Goal: Task Accomplishment & Management: Use online tool/utility

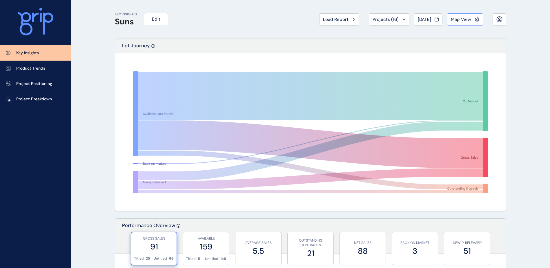
click at [467, 22] on button "Map View" at bounding box center [465, 19] width 36 height 12
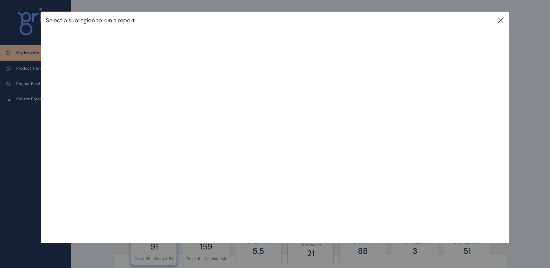
click at [504, 19] on icon at bounding box center [500, 20] width 7 height 7
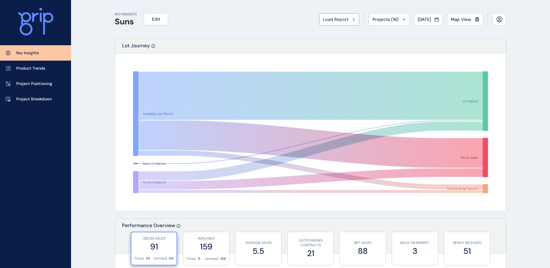
click at [331, 24] on button "Load Report" at bounding box center [339, 19] width 40 height 12
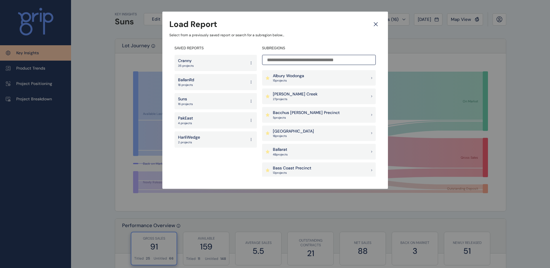
click at [299, 57] on input at bounding box center [319, 60] width 114 height 10
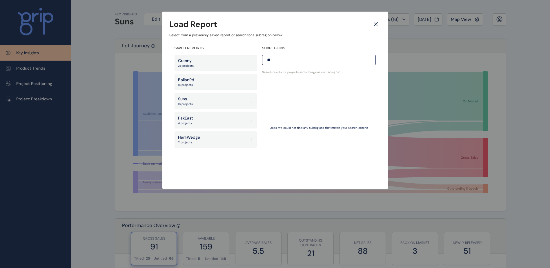
type input "*"
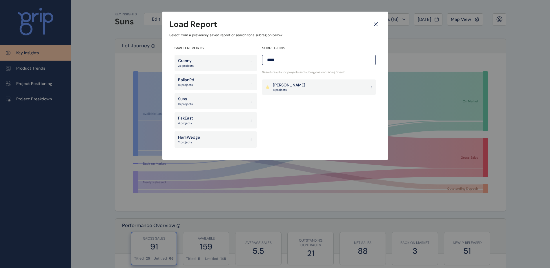
type input "****"
click at [306, 83] on div "Mernda Doreen 13 project s" at bounding box center [319, 87] width 114 height 16
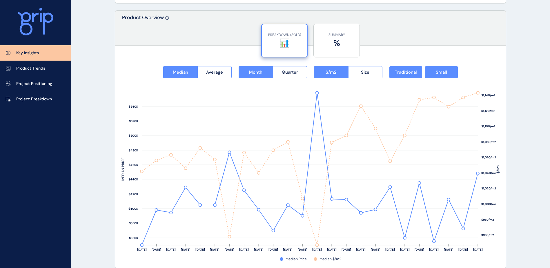
scroll to position [724, 0]
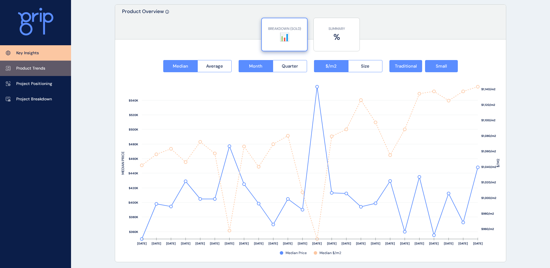
click at [54, 73] on link "Product Trends" at bounding box center [35, 68] width 71 height 15
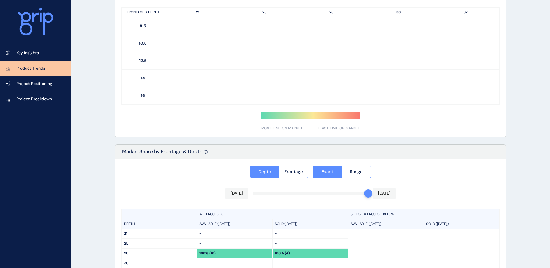
type input "*********"
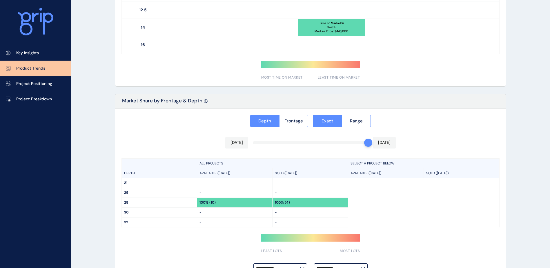
scroll to position [410, 0]
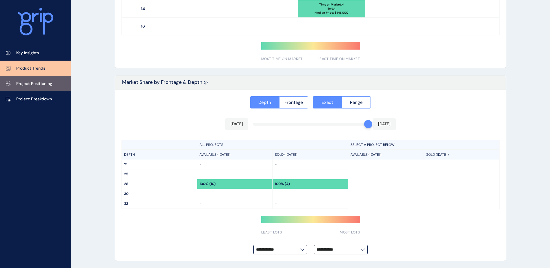
drag, startPoint x: 38, startPoint y: 86, endPoint x: 47, endPoint y: 87, distance: 9.3
click at [38, 86] on p "Project Positioning" at bounding box center [34, 84] width 36 height 6
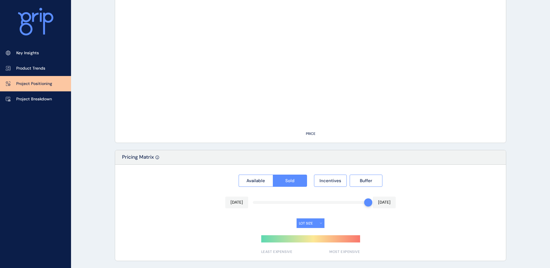
type input "******"
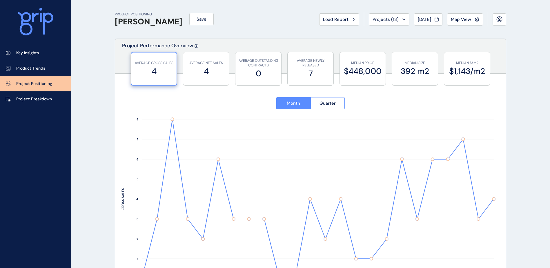
scroll to position [29, 0]
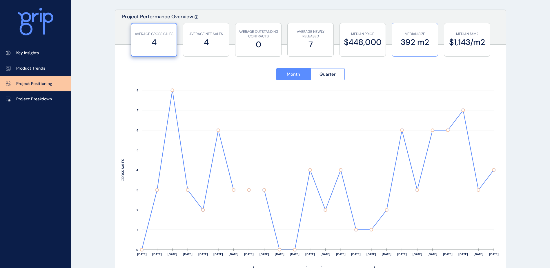
click at [418, 44] on label "392 m2" at bounding box center [415, 42] width 40 height 11
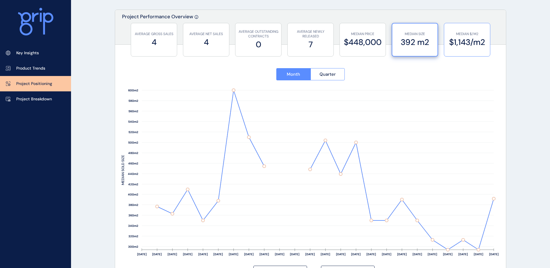
click at [465, 36] on p "MEDIAN $/M2" at bounding box center [467, 34] width 40 height 5
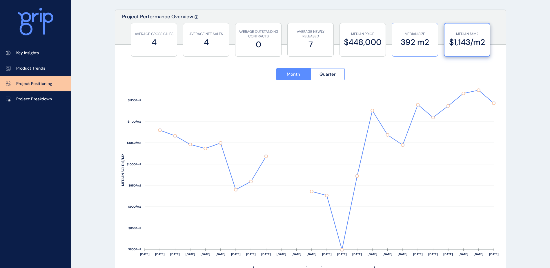
click at [412, 45] on label "392 m2" at bounding box center [415, 42] width 40 height 11
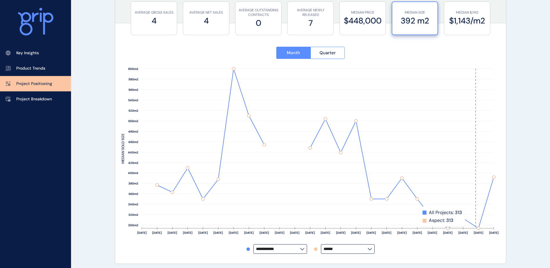
scroll to position [0, 0]
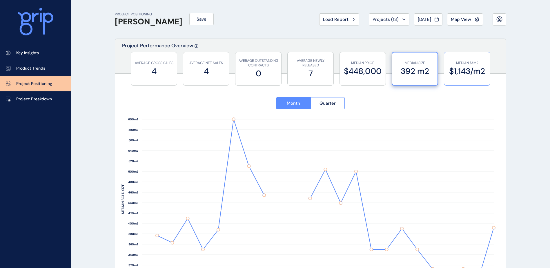
click at [458, 59] on div "MEDIAN $/M2 $1,143/m2" at bounding box center [467, 68] width 40 height 33
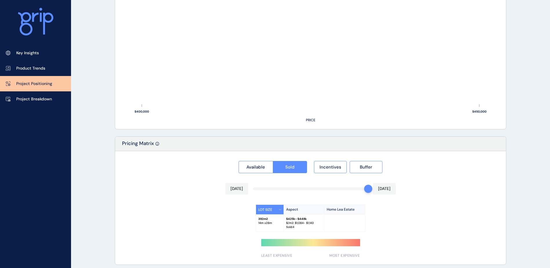
scroll to position [417, 0]
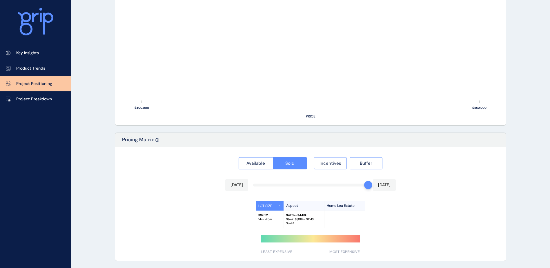
click at [340, 161] on span "Incentives" at bounding box center [330, 163] width 22 height 6
click at [360, 160] on span "Buffer" at bounding box center [366, 163] width 12 height 6
click at [356, 164] on button "Buffer" at bounding box center [365, 163] width 33 height 12
click at [333, 162] on span "Incentives" at bounding box center [330, 163] width 22 height 6
click at [327, 161] on span "Incentives" at bounding box center [330, 163] width 22 height 6
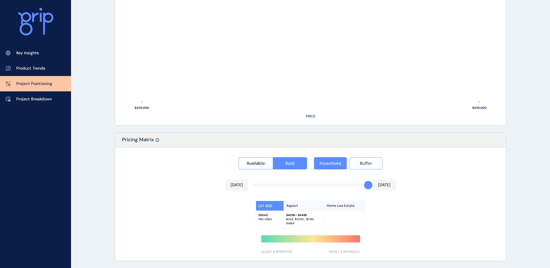
click at [365, 163] on span "Buffer" at bounding box center [366, 163] width 12 height 6
click at [364, 165] on span "Buffer" at bounding box center [366, 163] width 12 height 6
click at [334, 165] on span "Incentives" at bounding box center [330, 163] width 22 height 6
drag, startPoint x: 334, startPoint y: 165, endPoint x: 349, endPoint y: 165, distance: 15.1
click at [334, 165] on span "Incentives" at bounding box center [330, 163] width 22 height 6
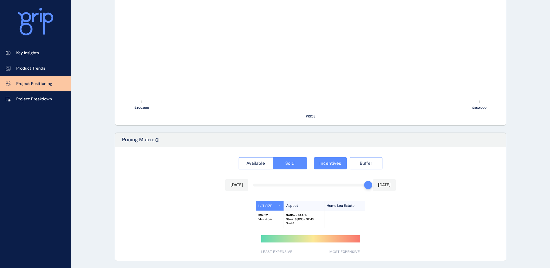
click at [364, 164] on span "Buffer" at bounding box center [366, 163] width 12 height 6
click at [334, 164] on span "Incentives" at bounding box center [330, 163] width 22 height 6
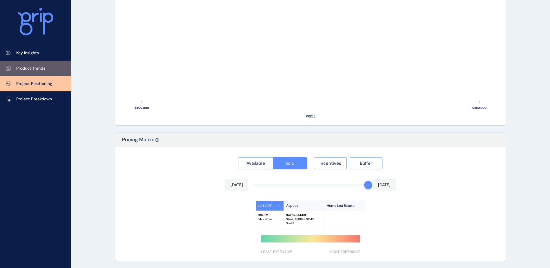
click at [59, 75] on link "Product Trends" at bounding box center [35, 68] width 71 height 15
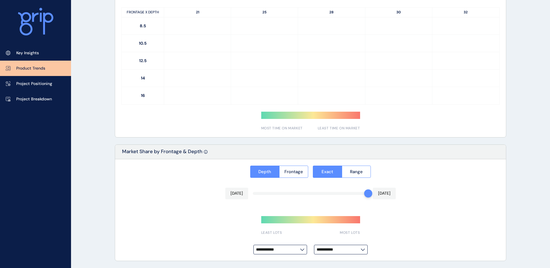
type input "*********"
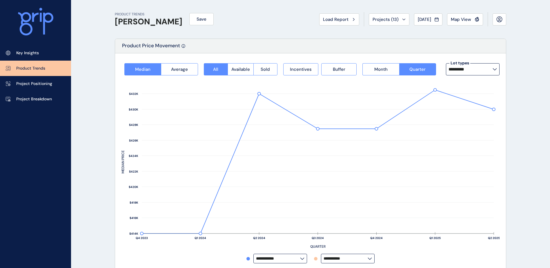
click at [472, 67] on input "*********" at bounding box center [470, 69] width 44 height 5
click at [465, 65] on label "Lot types" at bounding box center [459, 63] width 21 height 6
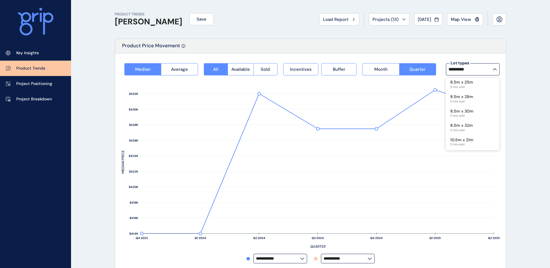
click at [202, 18] on button "Save" at bounding box center [201, 19] width 24 height 12
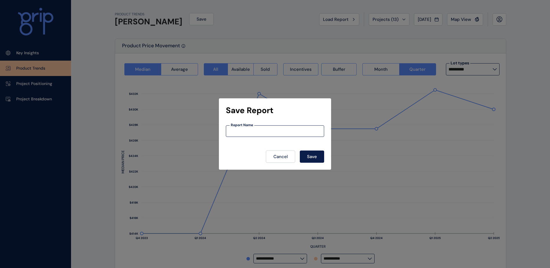
click at [274, 132] on input at bounding box center [275, 131] width 98 height 5
type input "******"
click at [315, 158] on span "Save" at bounding box center [312, 157] width 10 height 6
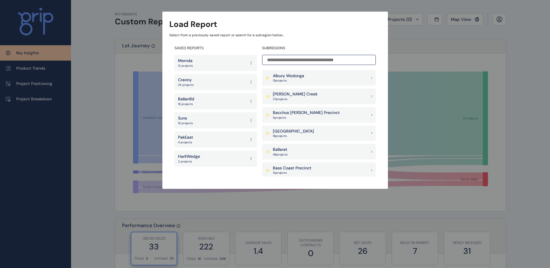
click at [198, 64] on div "Mernda 13 projects" at bounding box center [215, 63] width 82 height 16
